Goal: Find specific page/section: Find specific page/section

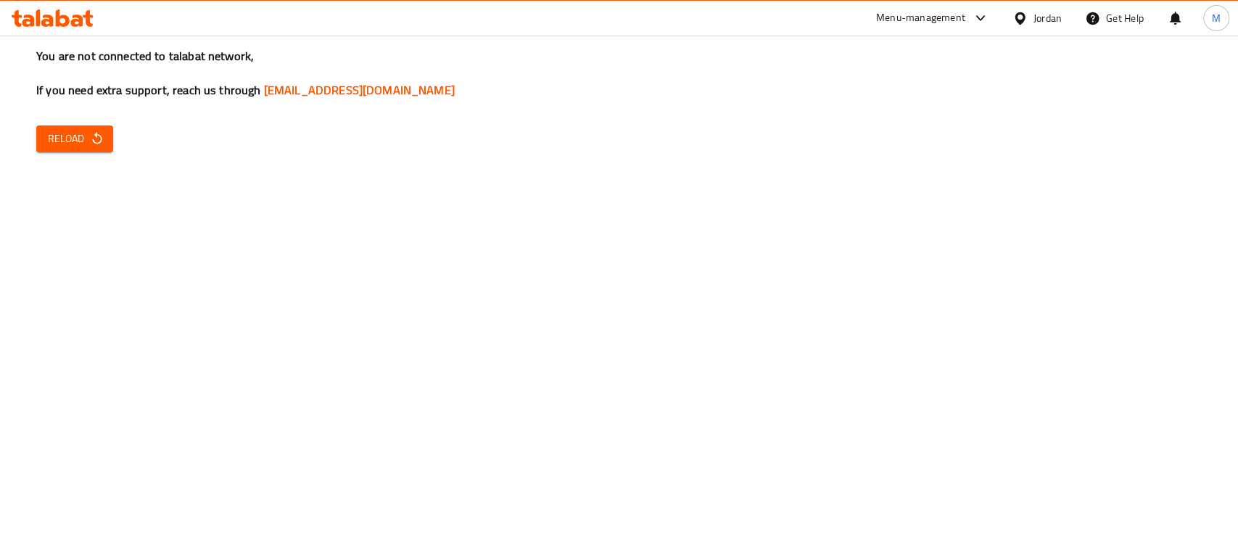
click at [64, 24] on icon at bounding box center [63, 17] width 14 height 17
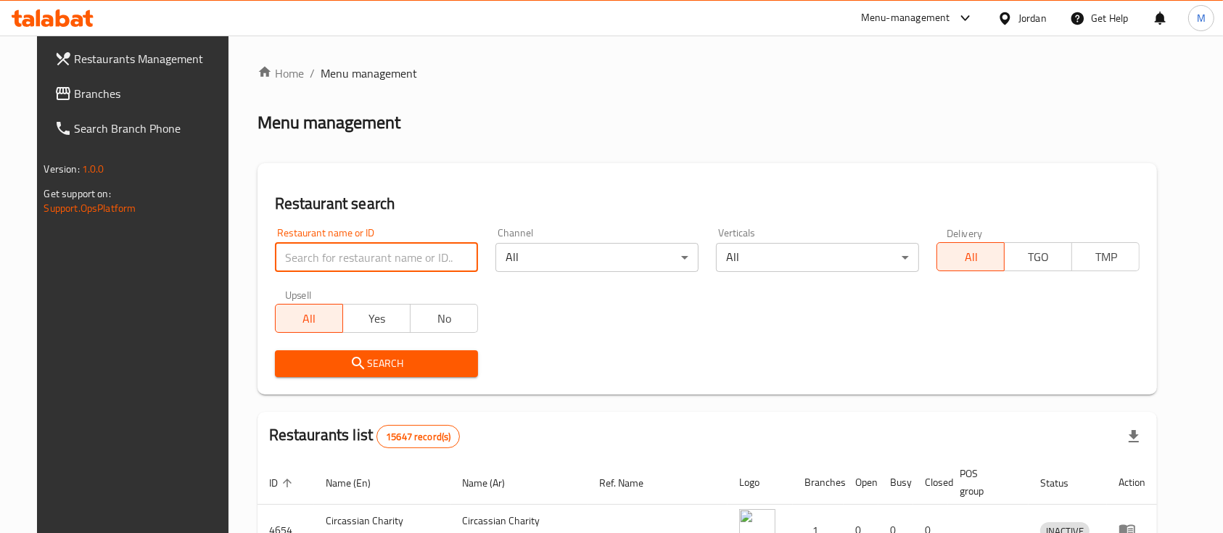
click at [342, 257] on input "search" at bounding box center [376, 257] width 203 height 29
paste input "26140"
type input "26140"
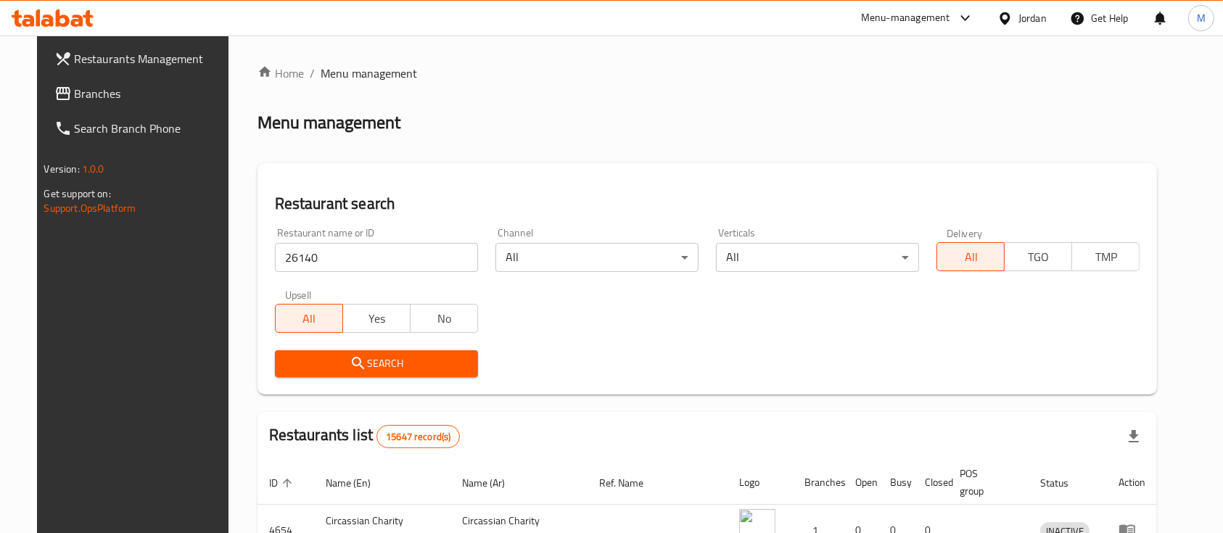
click at [384, 365] on span "Search" at bounding box center [376, 364] width 180 height 18
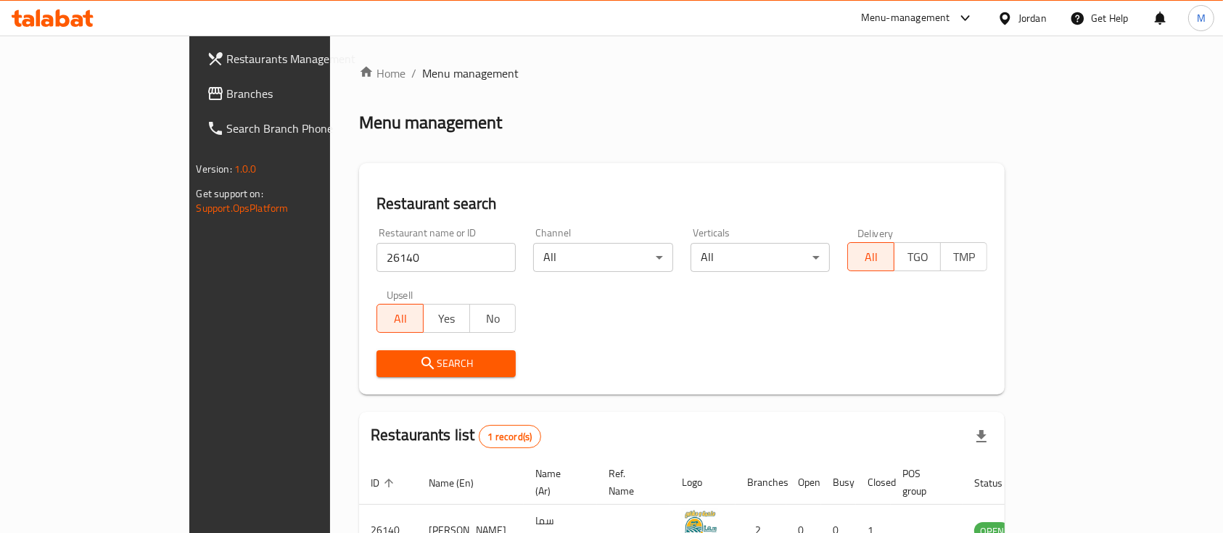
scroll to position [85, 0]
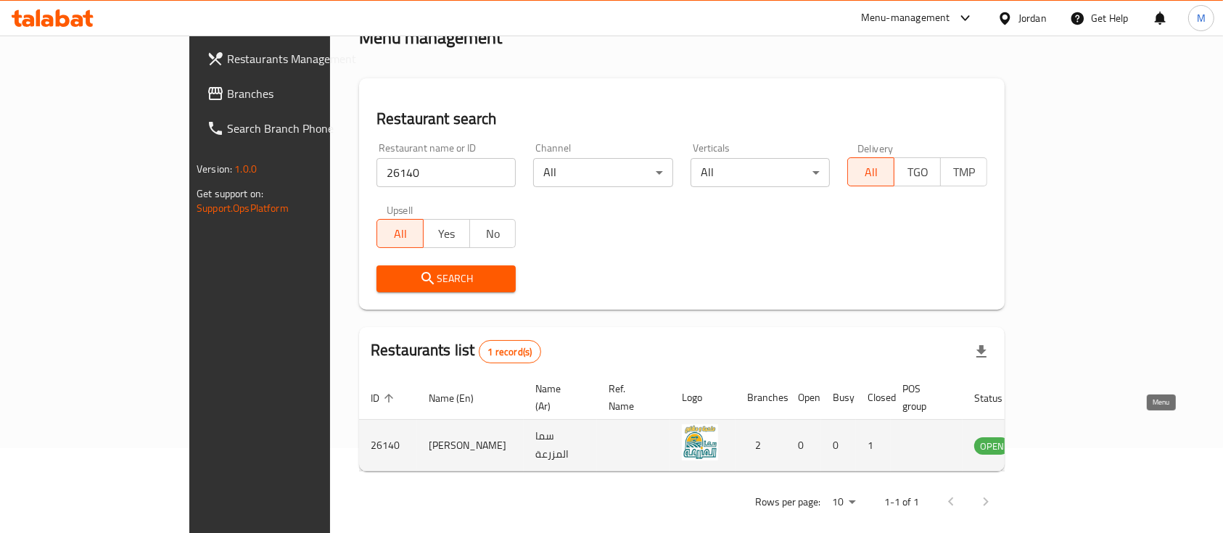
click at [1067, 437] on icon "enhanced table" at bounding box center [1058, 445] width 17 height 17
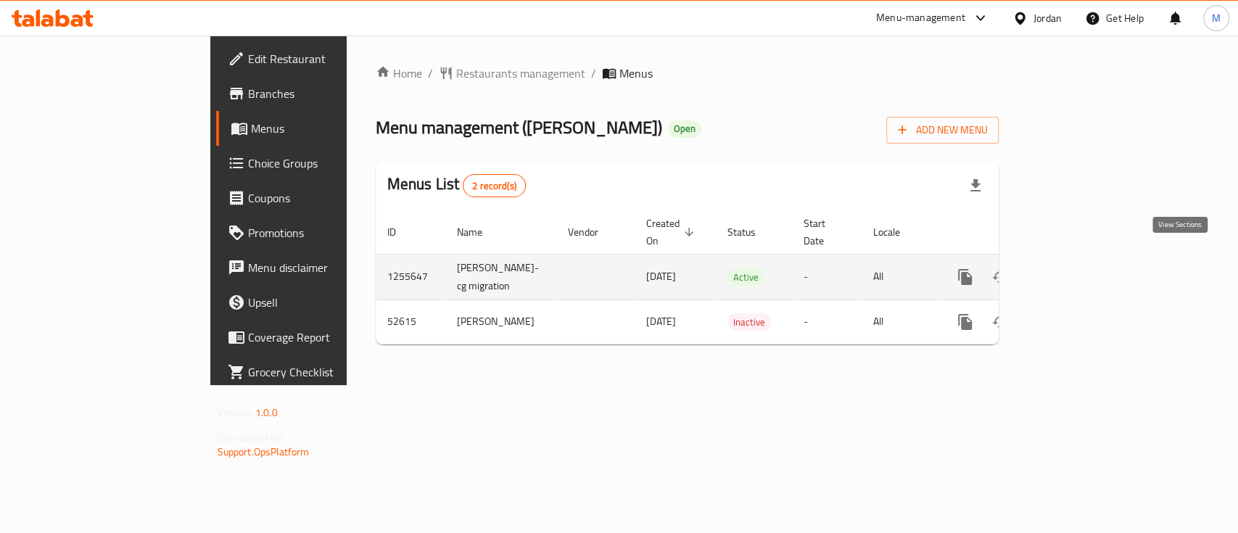
click at [1078, 268] on icon "enhanced table" at bounding box center [1069, 276] width 17 height 17
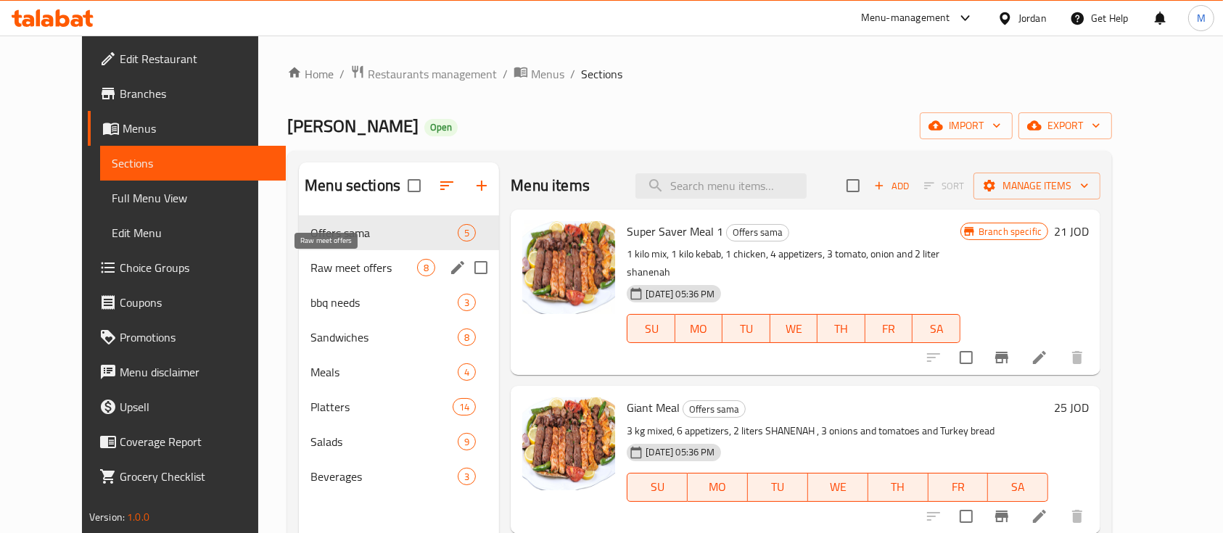
click at [318, 268] on span "Raw meet offers" at bounding box center [363, 267] width 107 height 17
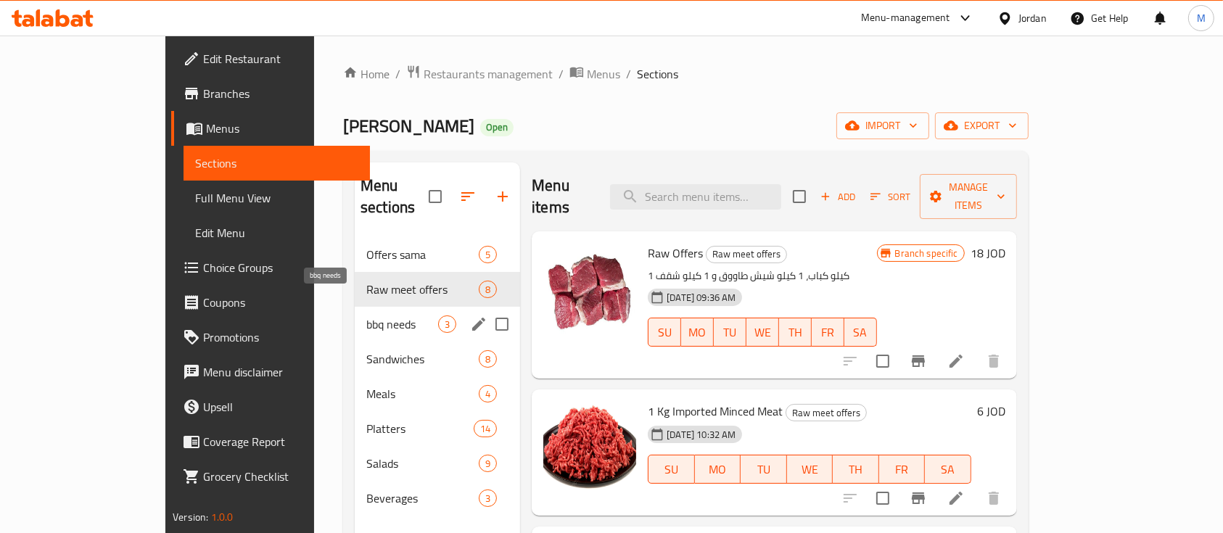
click at [366, 315] on span "bbq needs" at bounding box center [402, 323] width 72 height 17
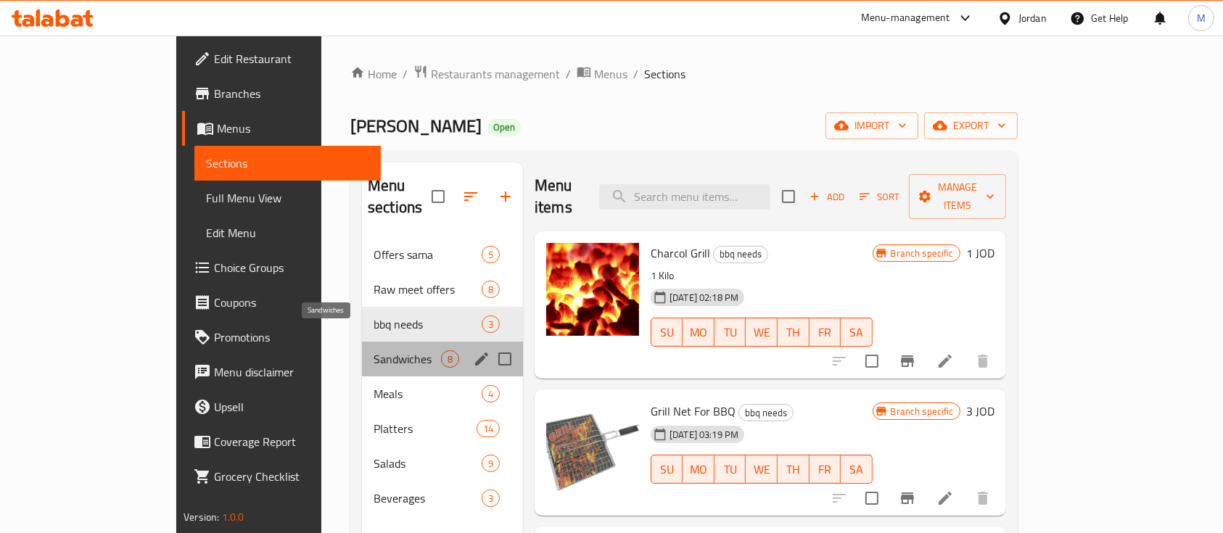
click at [373, 350] on span "Sandwiches" at bounding box center [406, 358] width 67 height 17
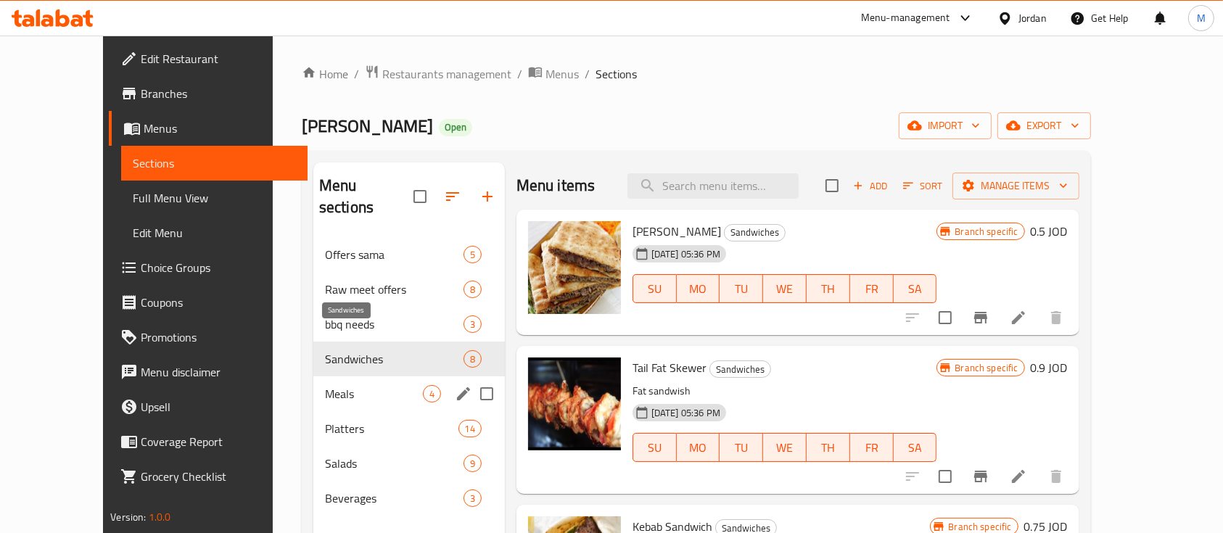
scroll to position [96, 0]
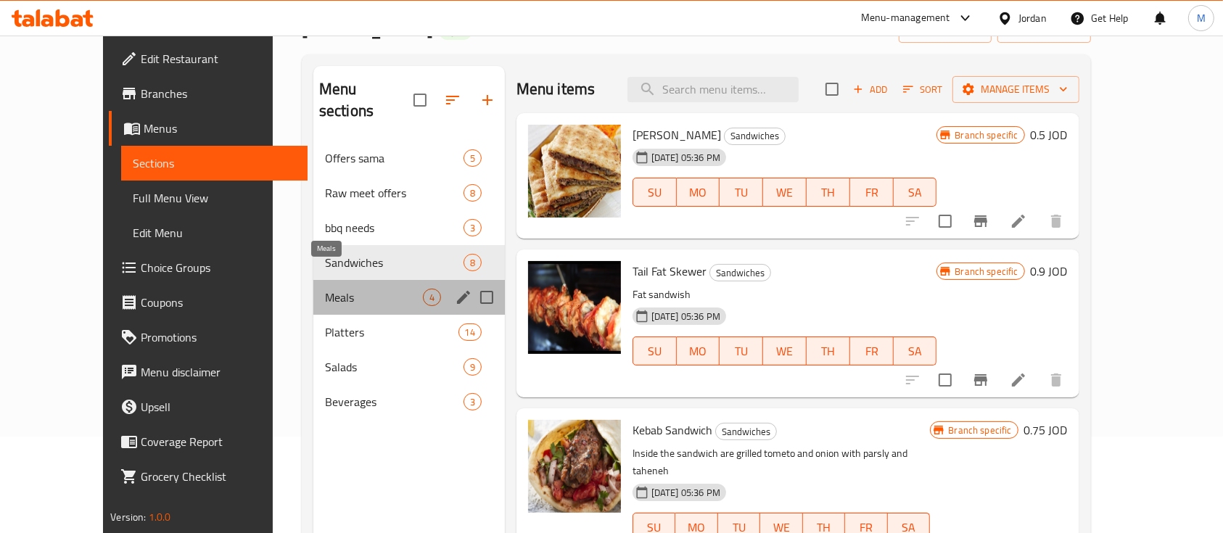
click at [325, 289] on span "Meals" at bounding box center [374, 297] width 98 height 17
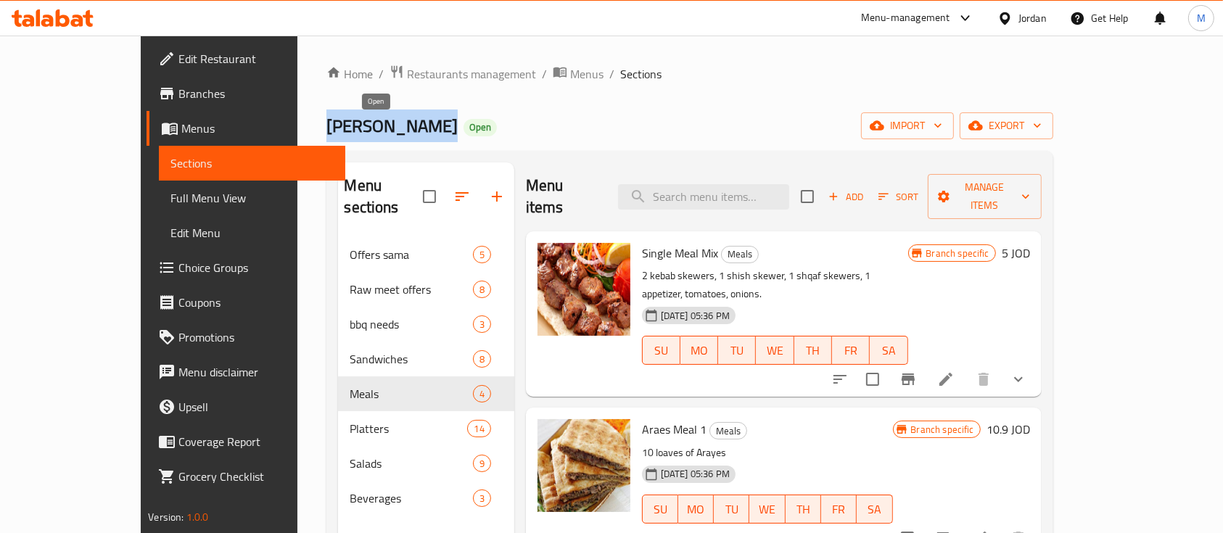
drag, startPoint x: 231, startPoint y: 118, endPoint x: 361, endPoint y: 123, distance: 129.9
click at [361, 123] on div "Home / Restaurants management / Menus / Sections Sama Al Mazra'a Open import ex…" at bounding box center [689, 386] width 784 height 701
copy span "Sama Al Mazra'a"
drag, startPoint x: 87, startPoint y: 102, endPoint x: 104, endPoint y: 104, distance: 17.5
click at [178, 102] on span "Branches" at bounding box center [255, 93] width 155 height 17
